Goal: Contribute content: Contribute content

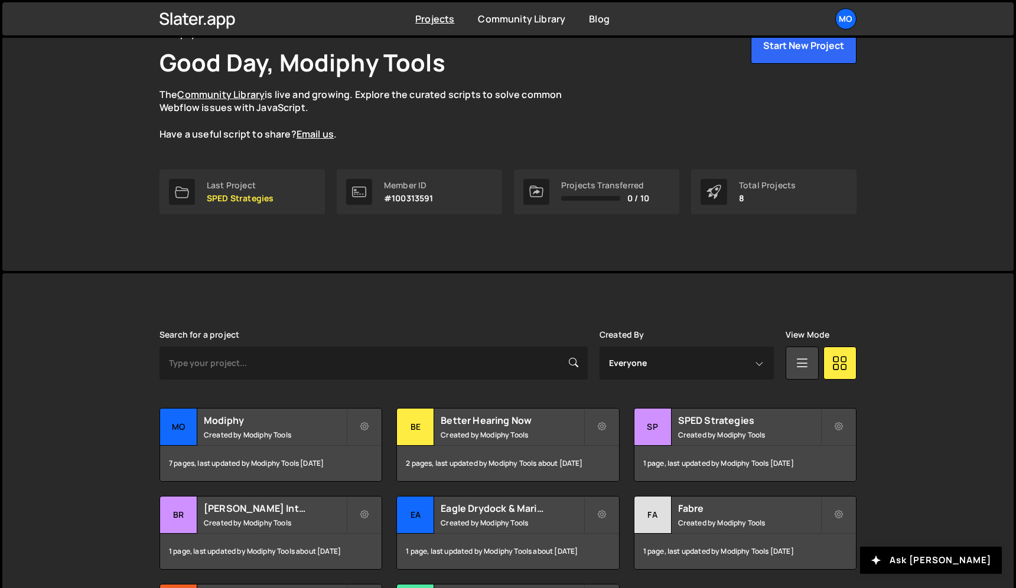
scroll to position [74, 0]
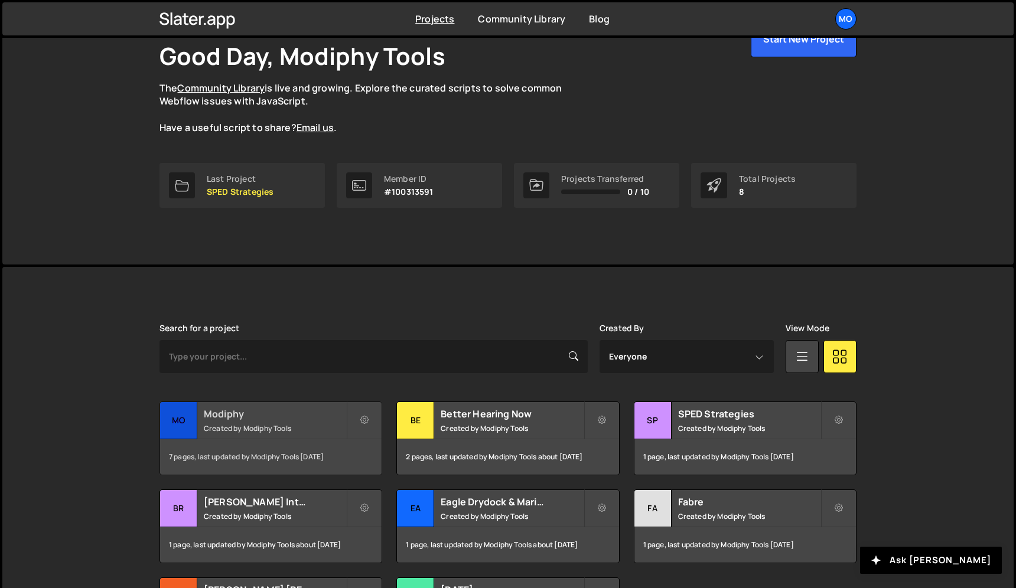
click at [306, 432] on small "Created by Modiphy Tools" at bounding box center [275, 428] width 142 height 10
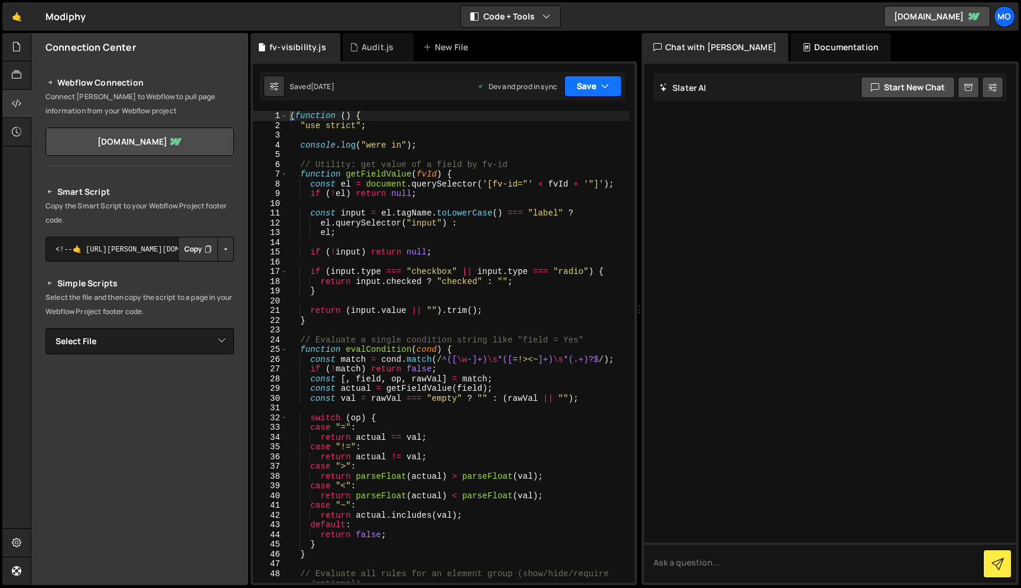
click at [612, 85] on button "Save" at bounding box center [592, 86] width 57 height 21
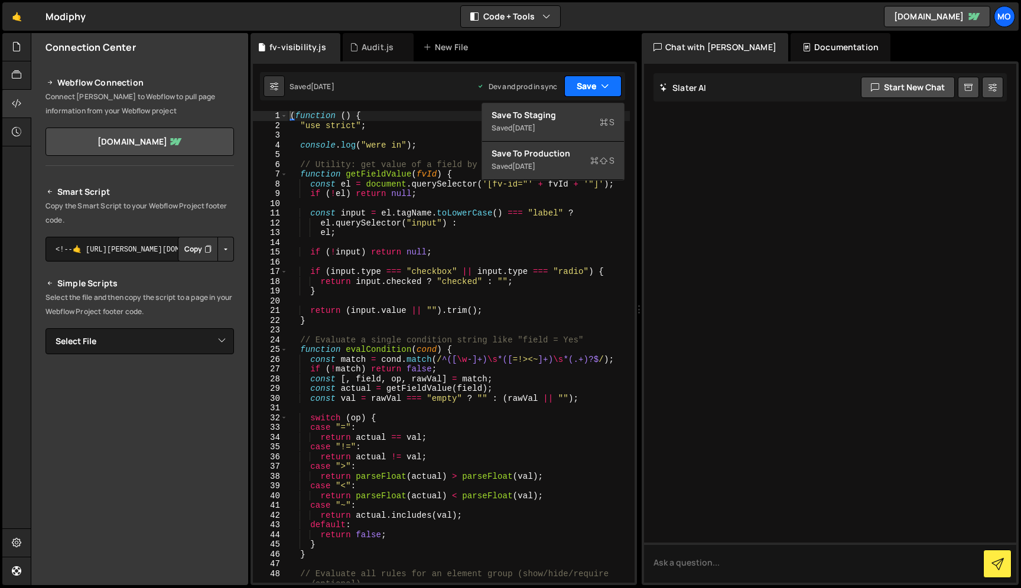
click at [611, 85] on button "Save" at bounding box center [592, 86] width 57 height 21
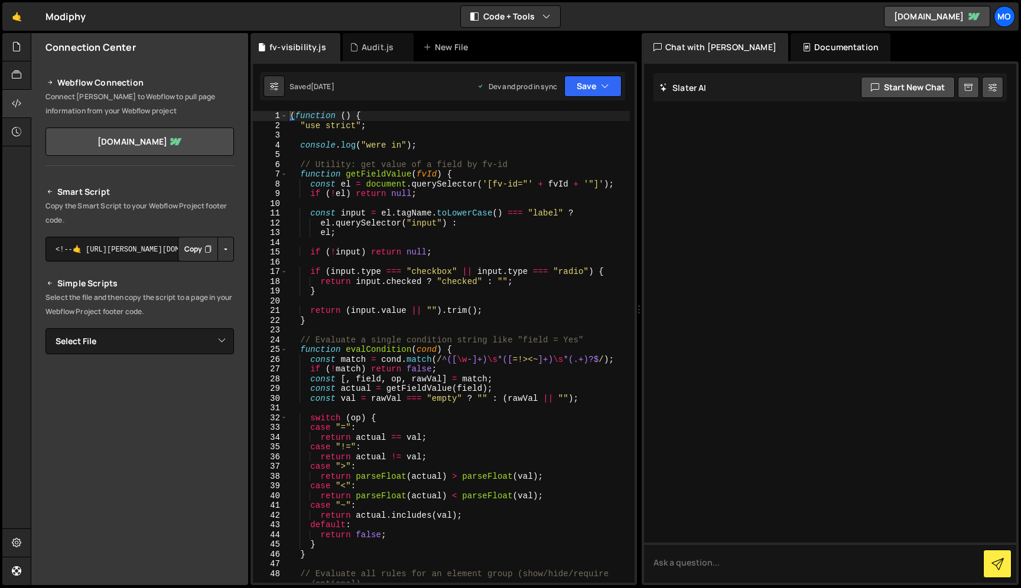
click at [582, 139] on div "( function ( ) { "use strict" ; console . log ( "were in" ) ; // Utility: get v…" at bounding box center [459, 356] width 342 height 491
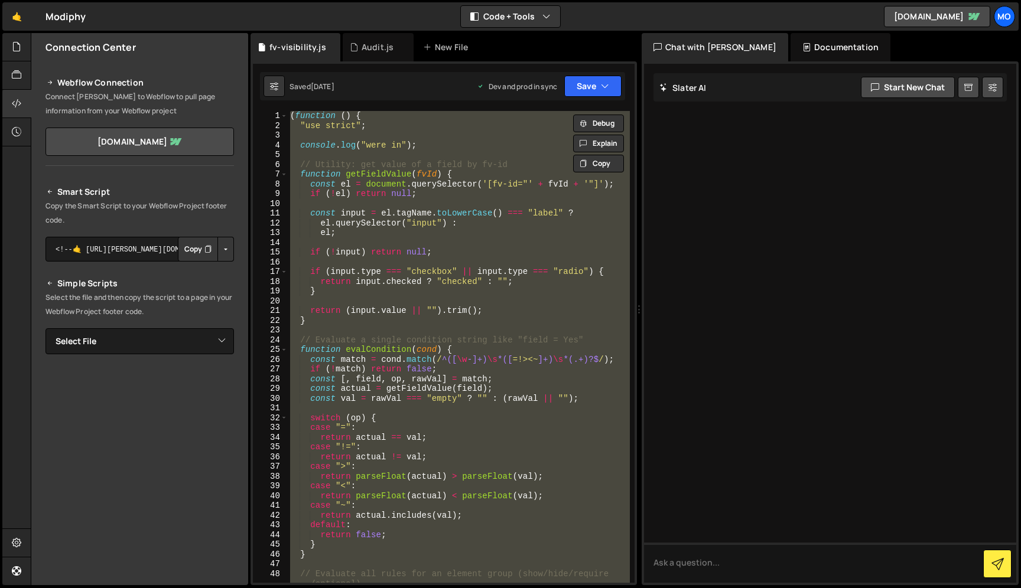
type textarea "// })();"
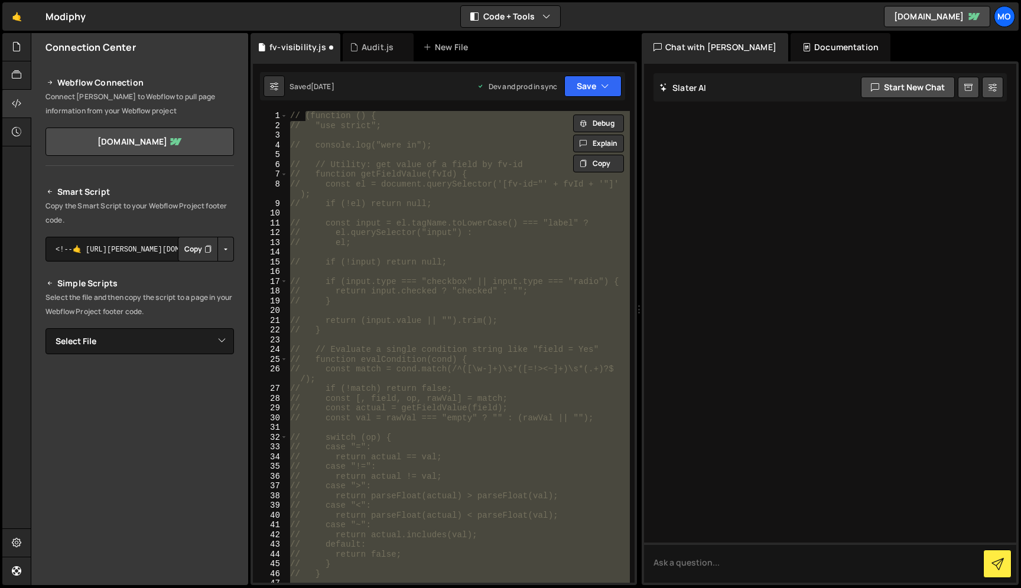
scroll to position [1060, 0]
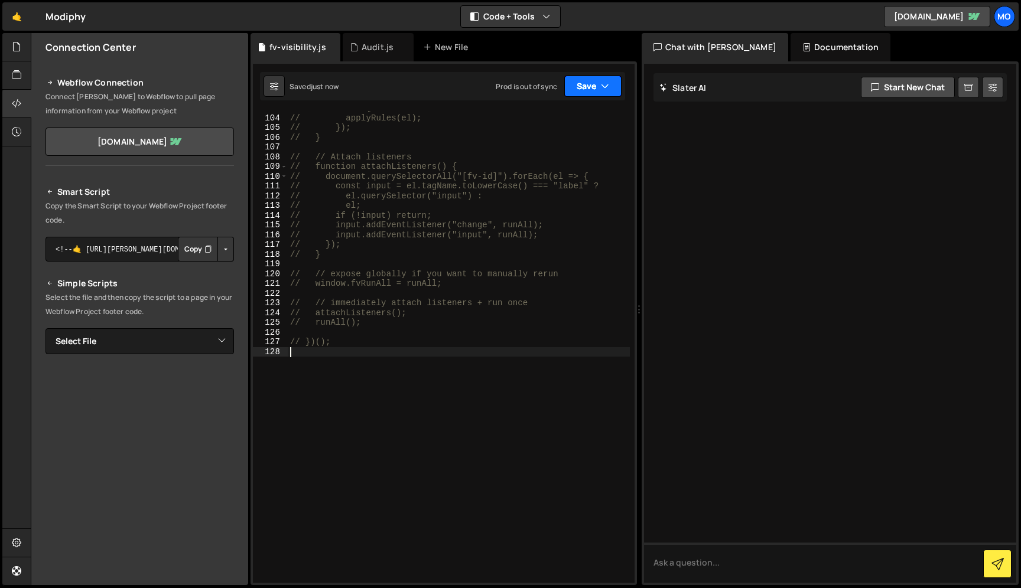
click at [589, 83] on button "Save" at bounding box center [592, 86] width 57 height 21
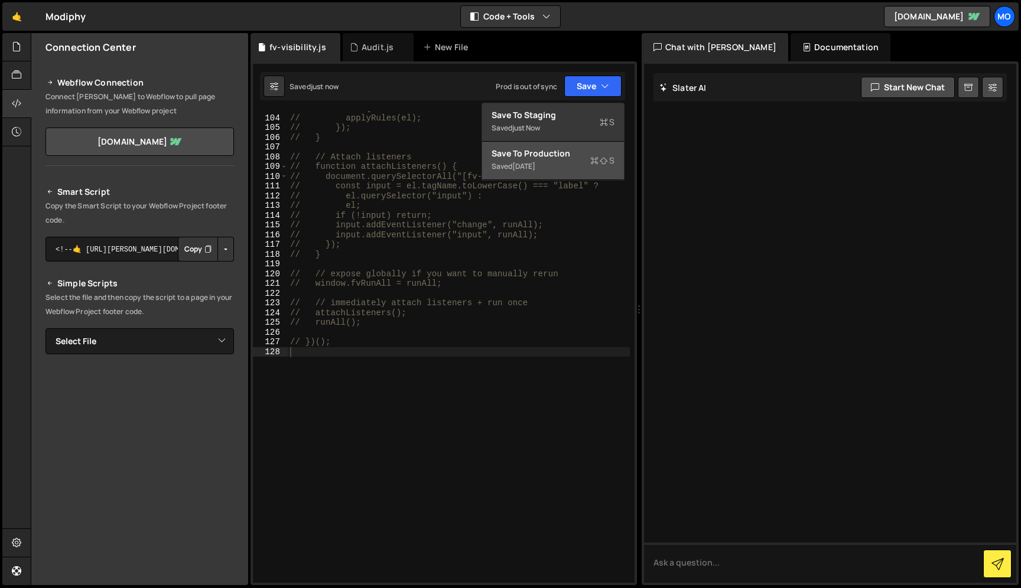
click at [553, 150] on div "Save to Production S" at bounding box center [552, 154] width 123 height 12
